Goal: Find specific page/section: Find specific page/section

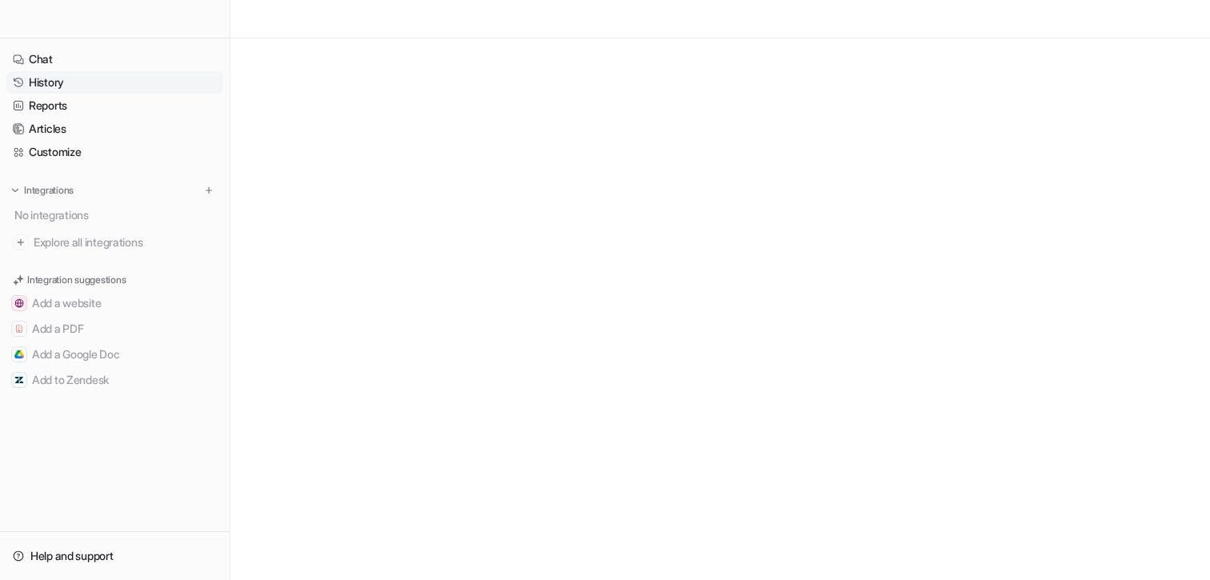
click at [66, 85] on link "History" at bounding box center [114, 82] width 217 height 22
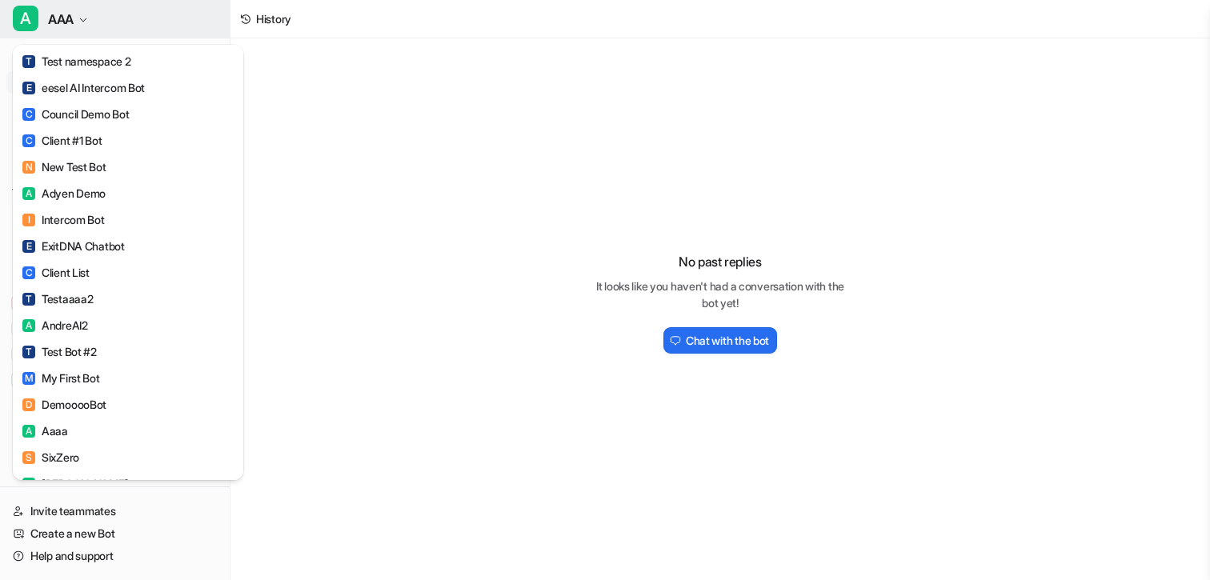
click at [92, 11] on button "A AAA" at bounding box center [115, 19] width 230 height 38
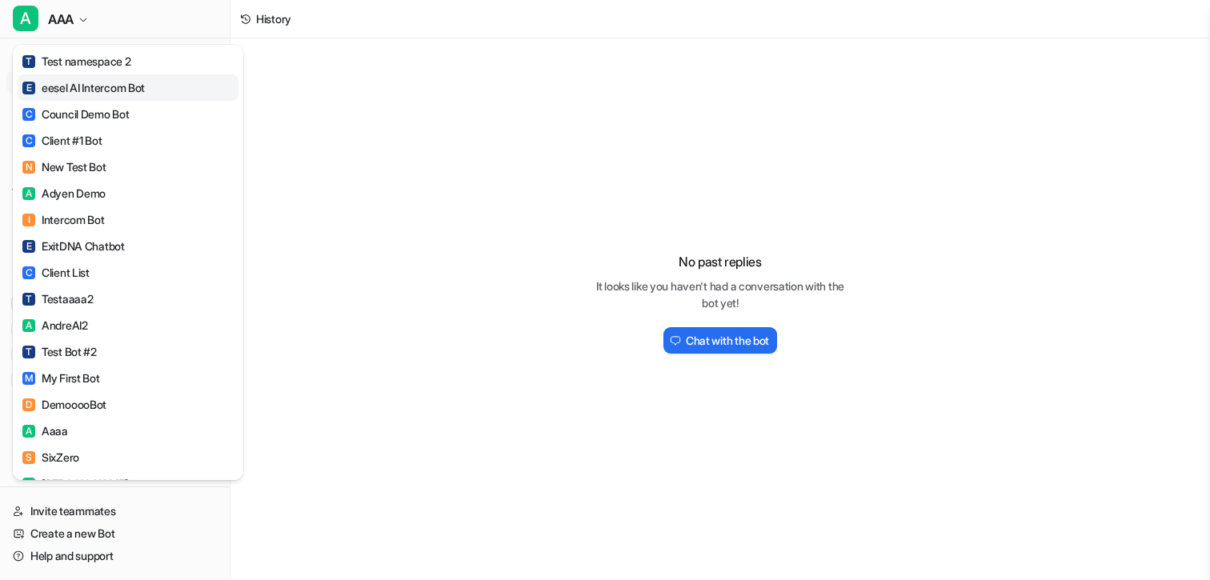
click at [91, 81] on div "E eesel AI Intercom Bot" at bounding box center [83, 87] width 122 height 17
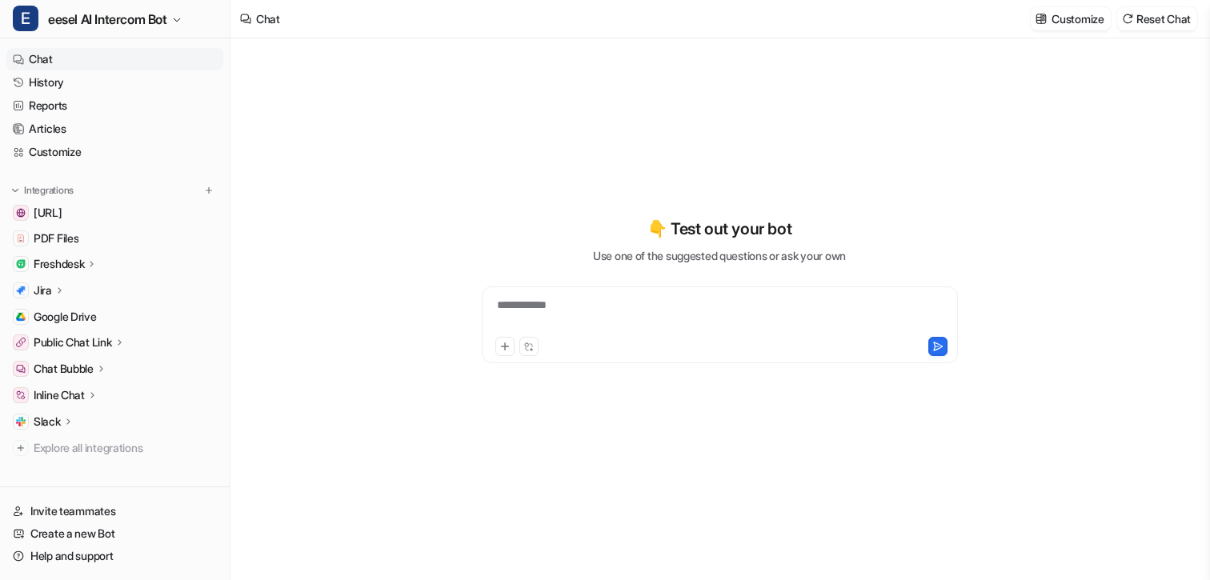
type textarea "**********"
